Goal: Feedback & Contribution: Submit feedback/report problem

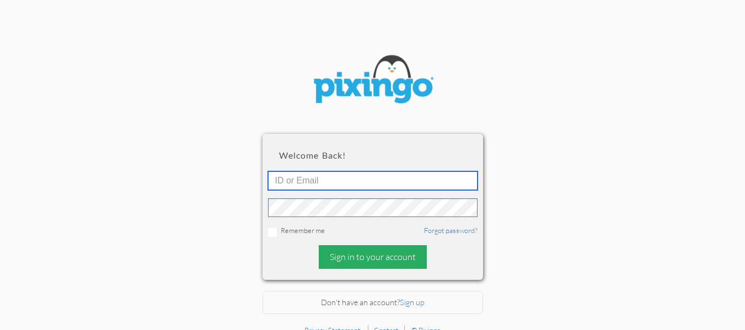
type input "[EMAIL_ADDRESS][DOMAIN_NAME]"
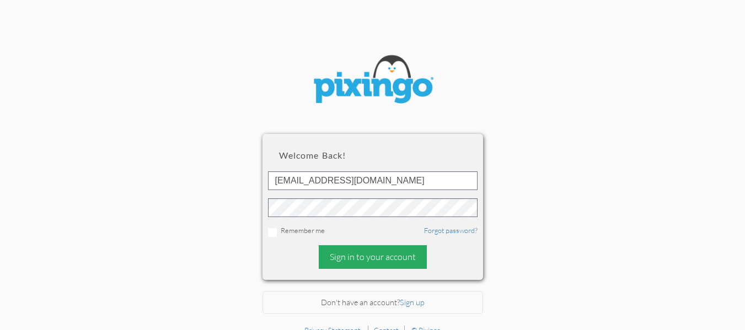
click at [359, 253] on div "Sign in to your account" at bounding box center [373, 257] width 108 height 24
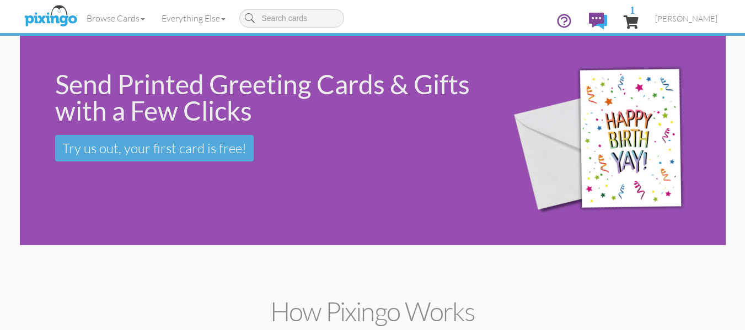
click at [85, 212] on div "Send Printed Greeting Cards & Gifts with a Few Clicks Try us out, your first ca…" at bounding box center [373, 141] width 706 height 210
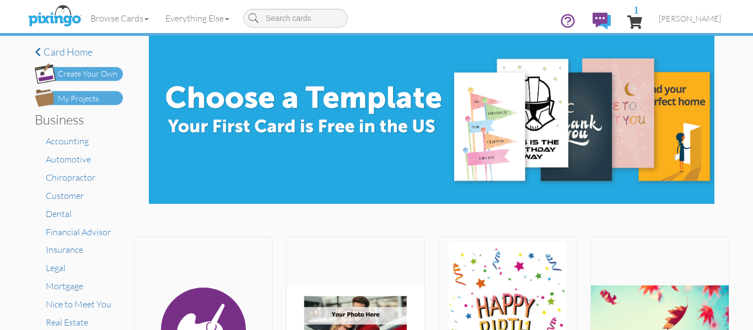
click at [89, 94] on div "My Projects" at bounding box center [78, 99] width 41 height 12
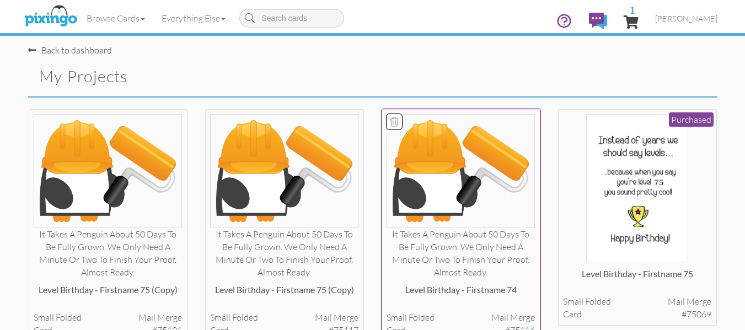
click at [475, 239] on div "It takes a penguin about 50 days to be fully grown. We only need a minute or tw…" at bounding box center [461, 253] width 148 height 50
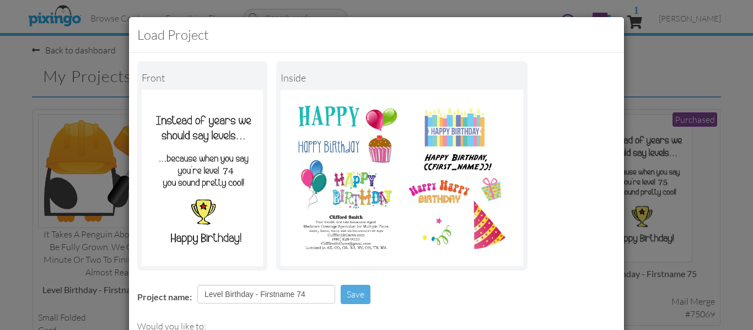
scroll to position [143, 0]
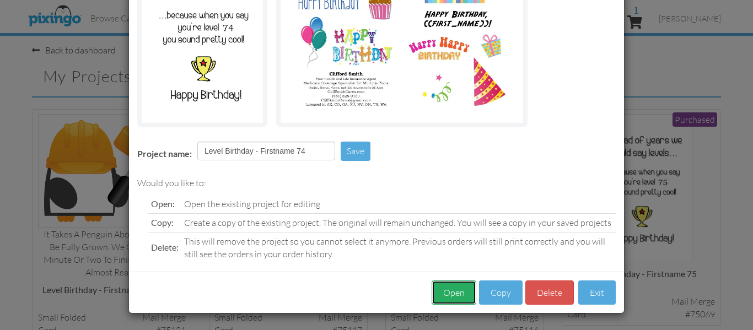
click at [459, 288] on button "Open" at bounding box center [454, 293] width 45 height 25
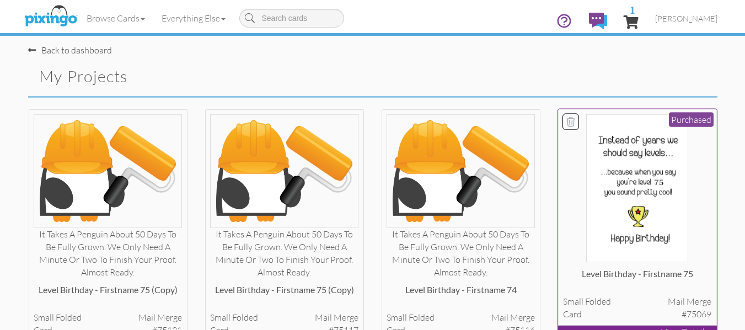
click at [612, 147] on img at bounding box center [637, 188] width 102 height 148
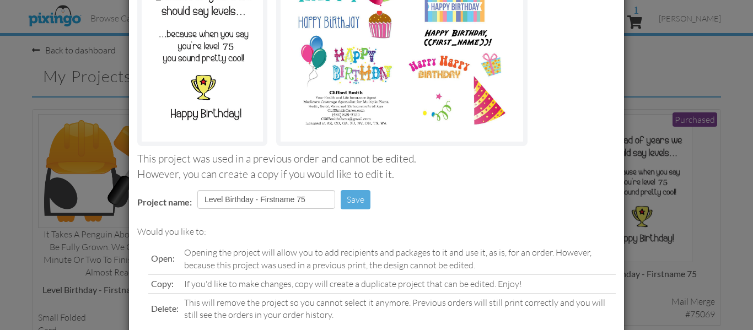
scroll to position [186, 0]
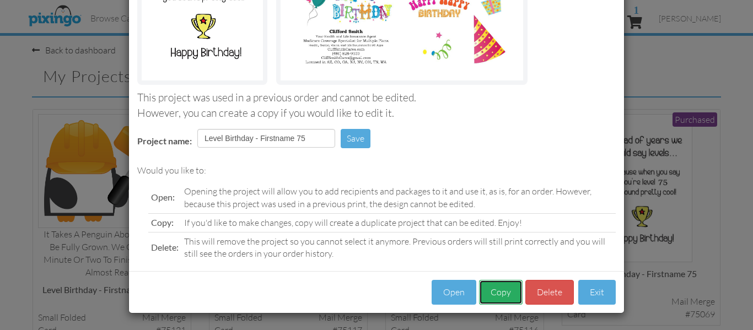
click at [497, 289] on button "Copy" at bounding box center [501, 292] width 44 height 25
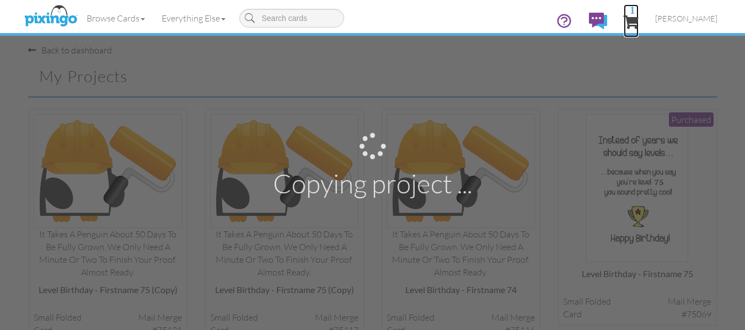
click at [639, 14] on link "1" at bounding box center [631, 20] width 15 height 33
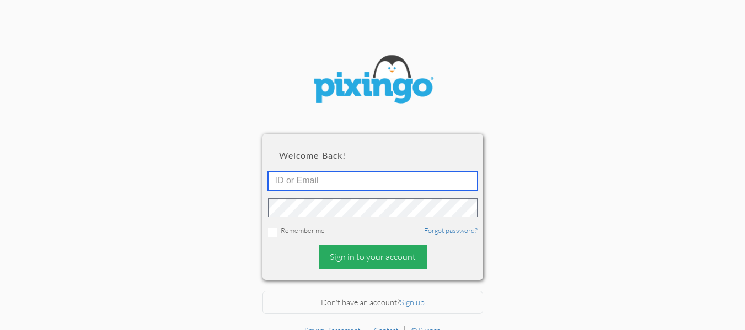
type input "[EMAIL_ADDRESS][DOMAIN_NAME]"
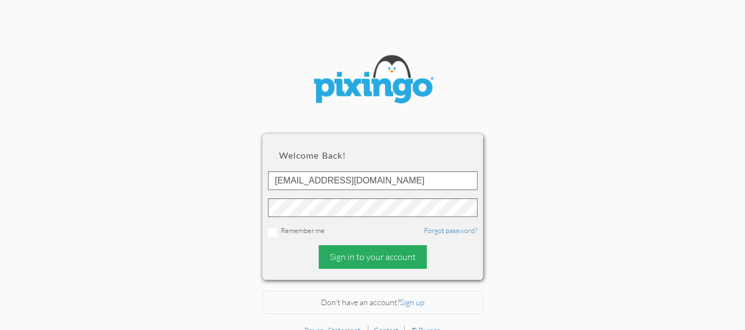
click at [372, 256] on div "Sign in to your account" at bounding box center [373, 257] width 108 height 24
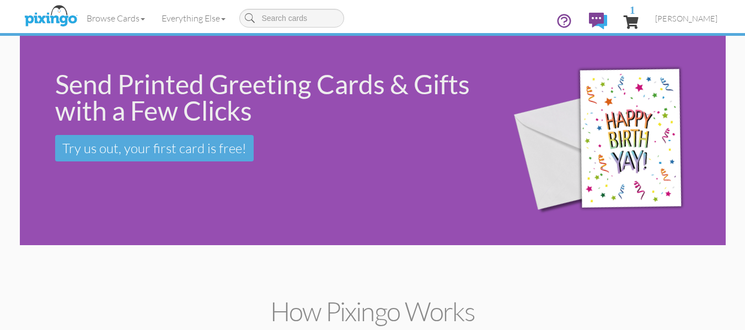
click at [169, 217] on div "Send Printed Greeting Cards & Gifts with a Few Clicks Try us out, your first ca…" at bounding box center [373, 141] width 706 height 210
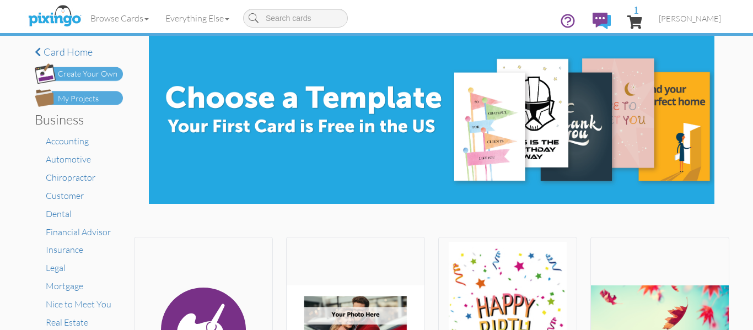
click at [94, 100] on div "My Projects" at bounding box center [78, 99] width 41 height 12
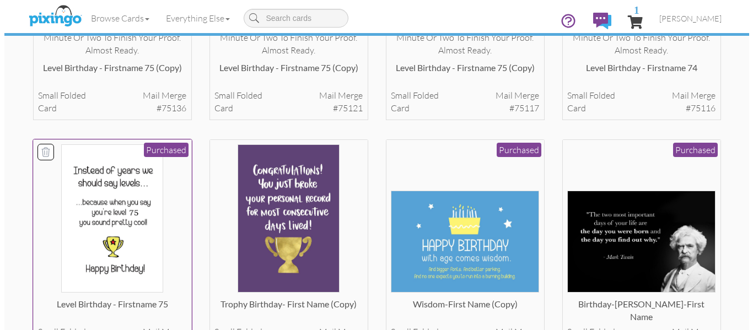
scroll to position [223, 0]
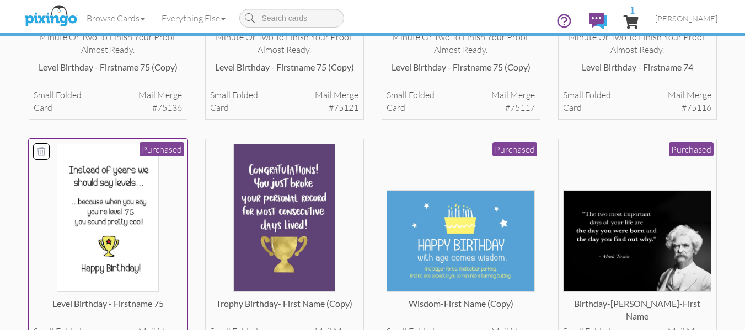
click at [96, 217] on img at bounding box center [108, 218] width 102 height 148
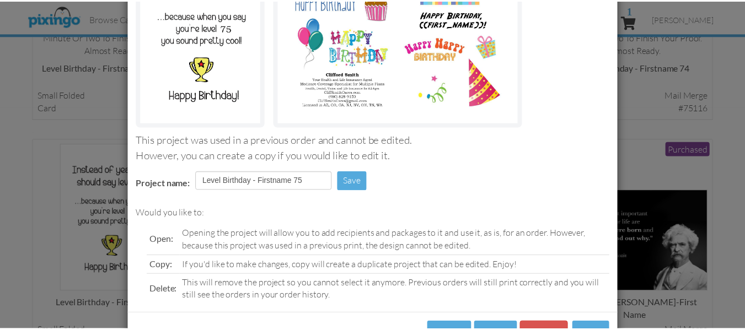
scroll to position [186, 0]
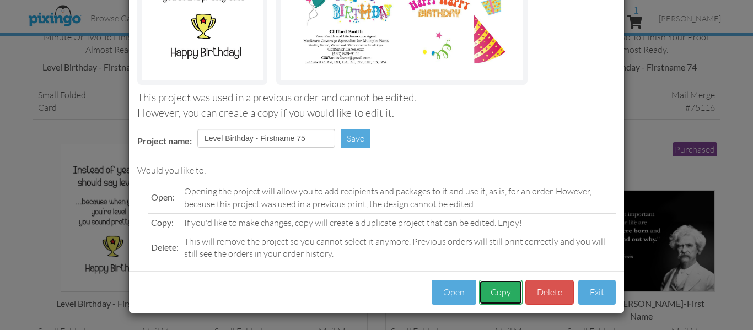
click at [489, 291] on button "Copy" at bounding box center [501, 292] width 44 height 25
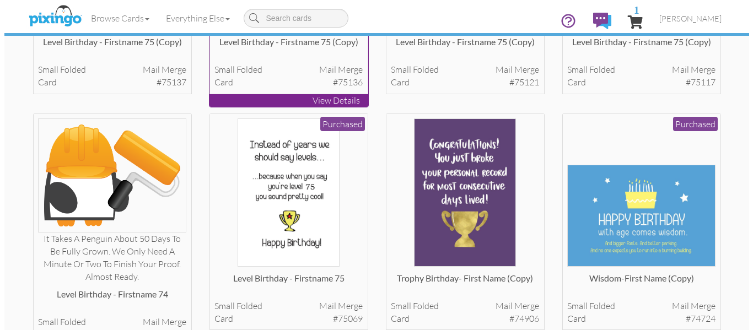
scroll to position [249, 0]
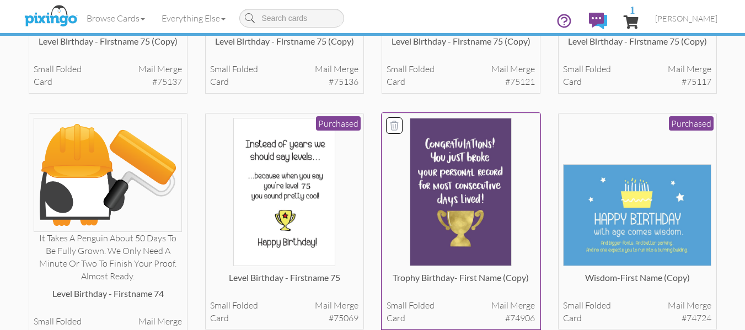
click at [458, 203] on img at bounding box center [461, 192] width 102 height 148
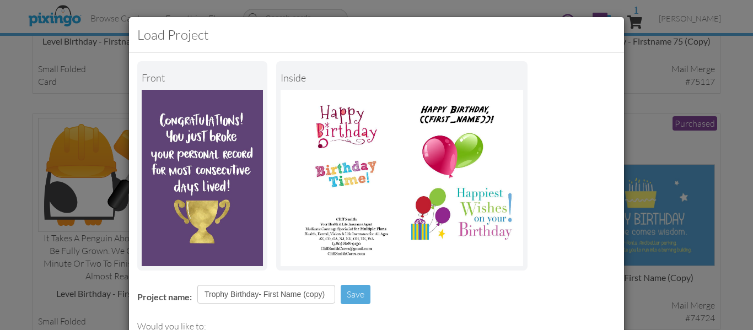
scroll to position [143, 0]
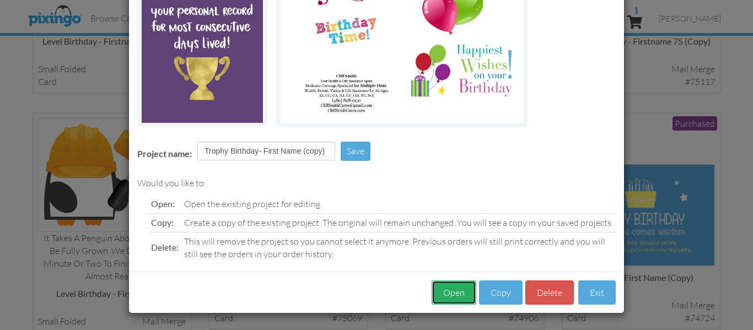
click at [453, 289] on button "Open" at bounding box center [454, 293] width 45 height 25
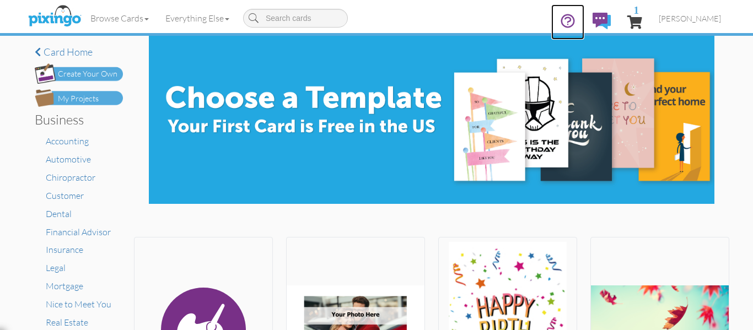
click at [576, 24] on icon at bounding box center [568, 21] width 17 height 17
click at [707, 16] on span "[PERSON_NAME]" at bounding box center [690, 18] width 62 height 9
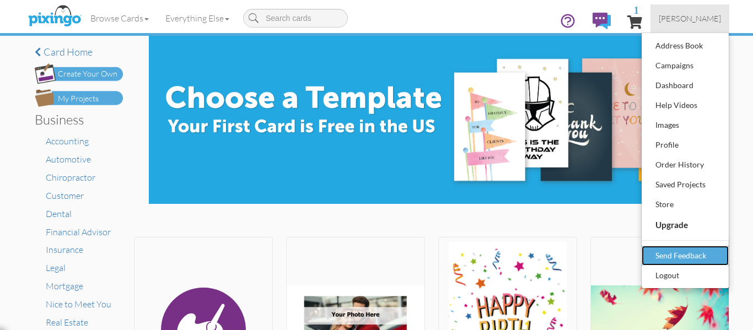
click at [666, 253] on div "Send Feedback" at bounding box center [685, 256] width 65 height 17
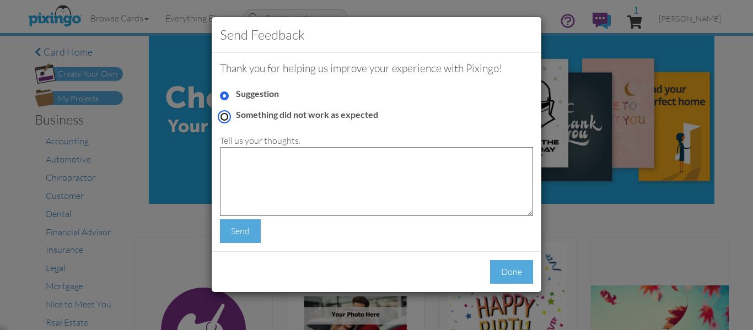
click at [224, 114] on input "Something did not work as expected" at bounding box center [224, 116] width 9 height 9
radio input "true"
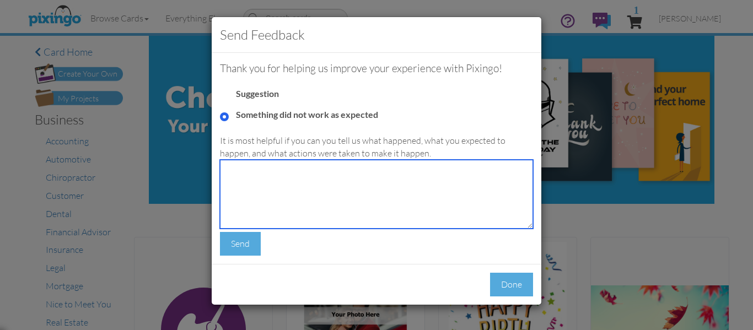
click at [242, 180] on textarea at bounding box center [376, 194] width 313 height 69
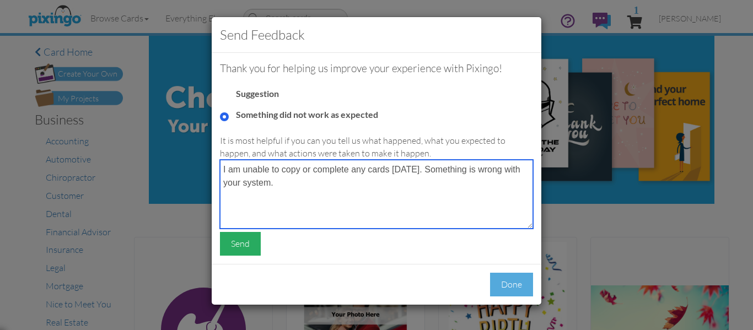
type textarea "I am unable to copy or complete any cards today. Something is wrong with your s…"
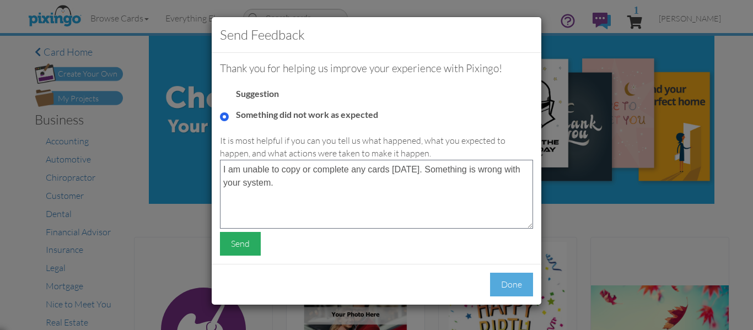
click at [246, 242] on div "Send" at bounding box center [240, 244] width 41 height 24
radio input "true"
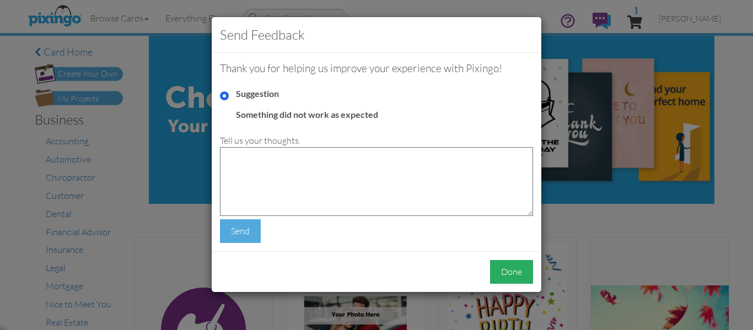
click at [507, 270] on div "Done" at bounding box center [511, 272] width 43 height 24
